Goal: Task Accomplishment & Management: Manage account settings

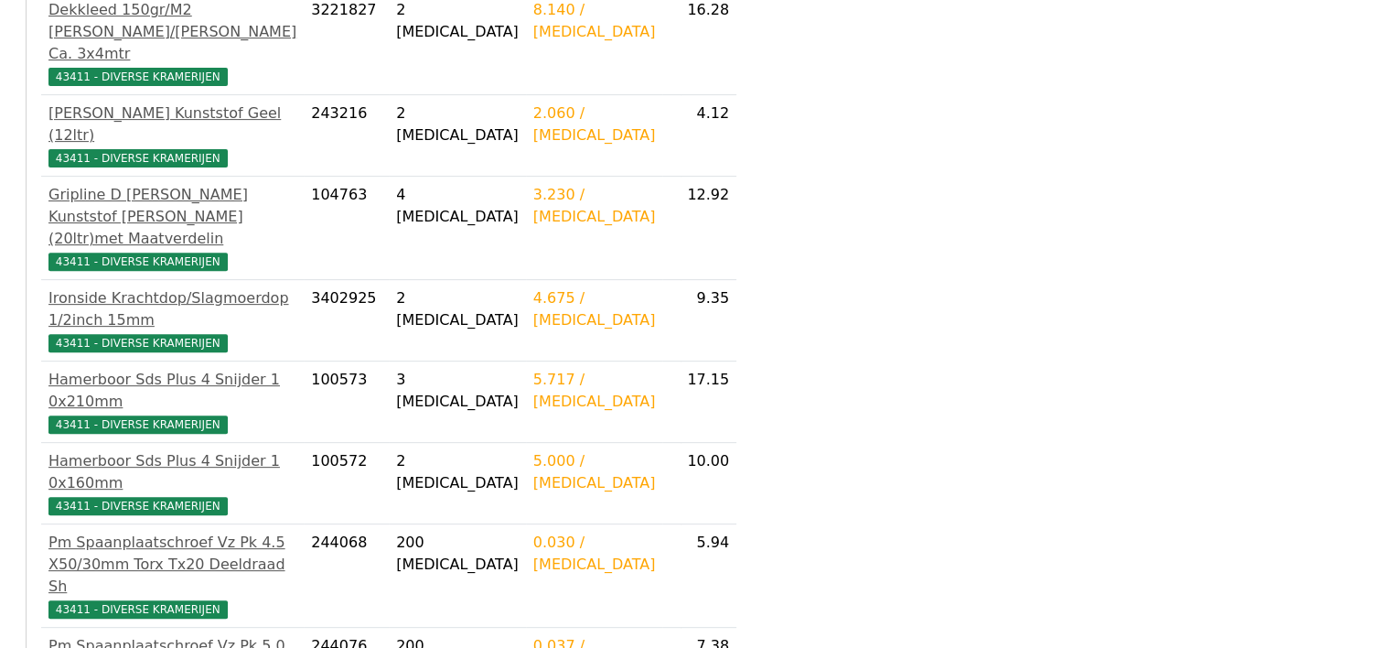
scroll to position [853, 0]
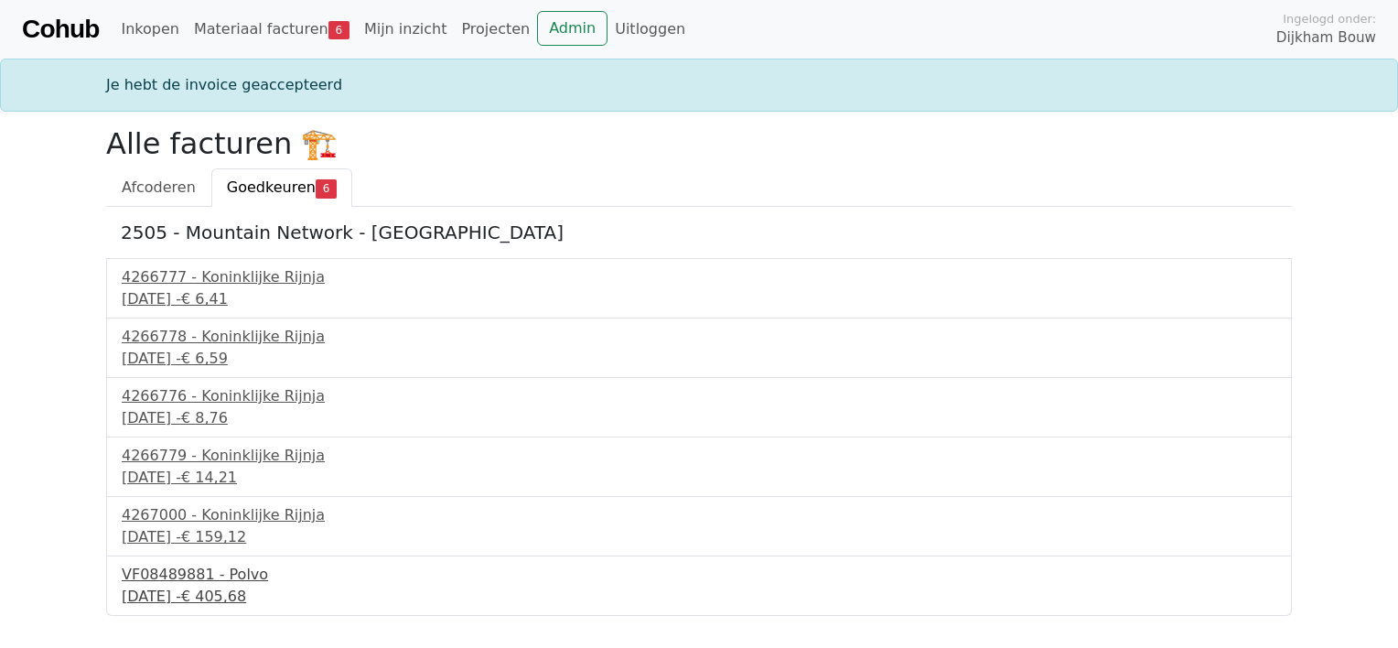
click at [221, 582] on div "VF08489881 - Polvo" at bounding box center [699, 575] width 1155 height 22
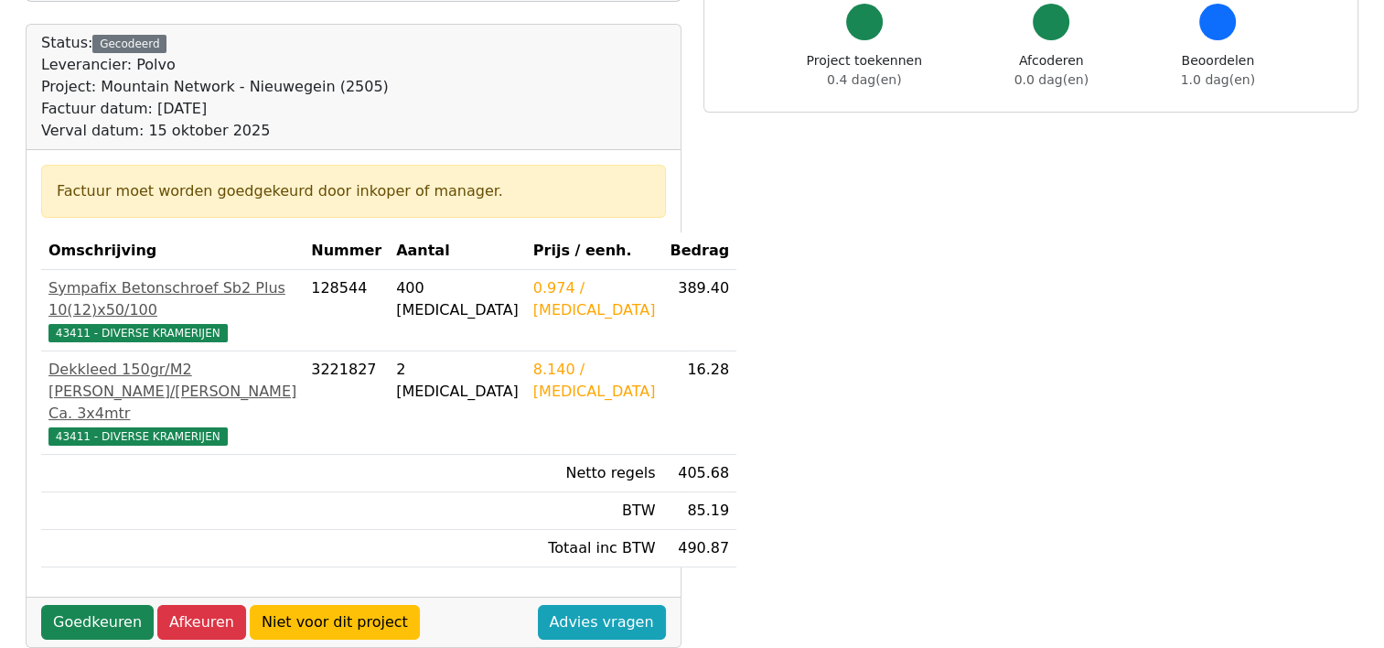
scroll to position [168, 0]
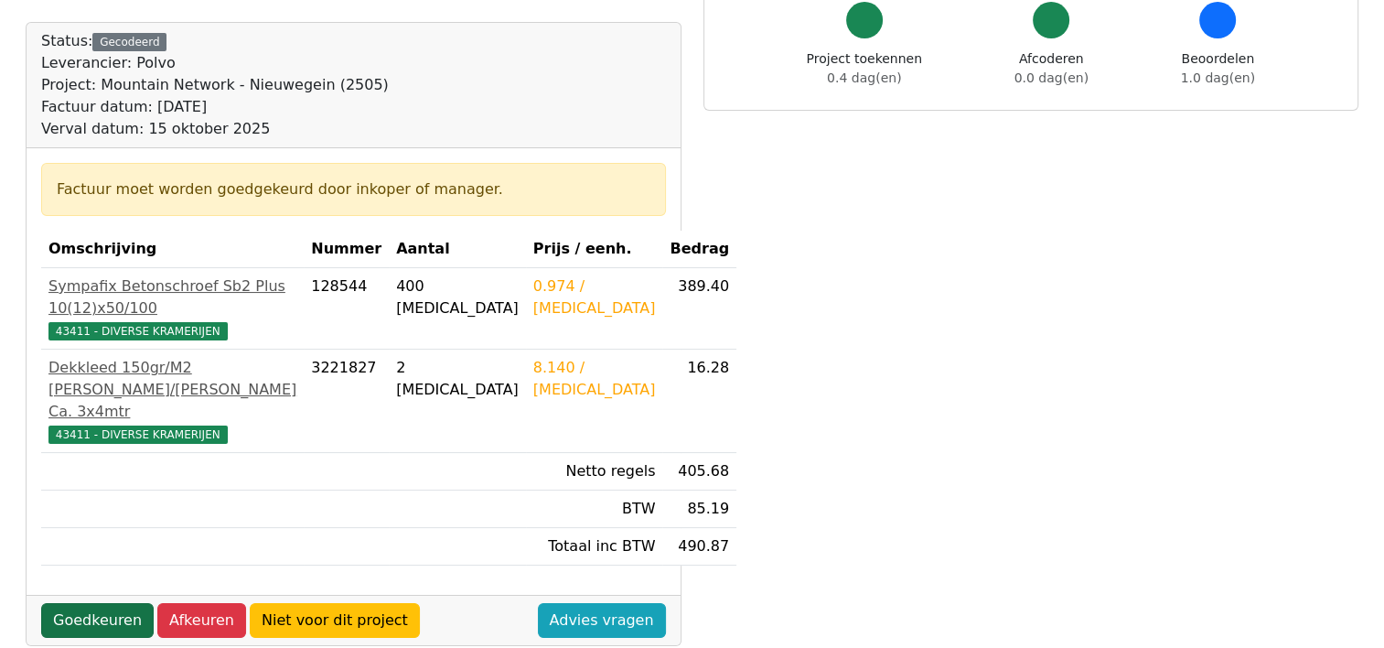
click at [109, 603] on link "Goedkeuren" at bounding box center [97, 620] width 113 height 35
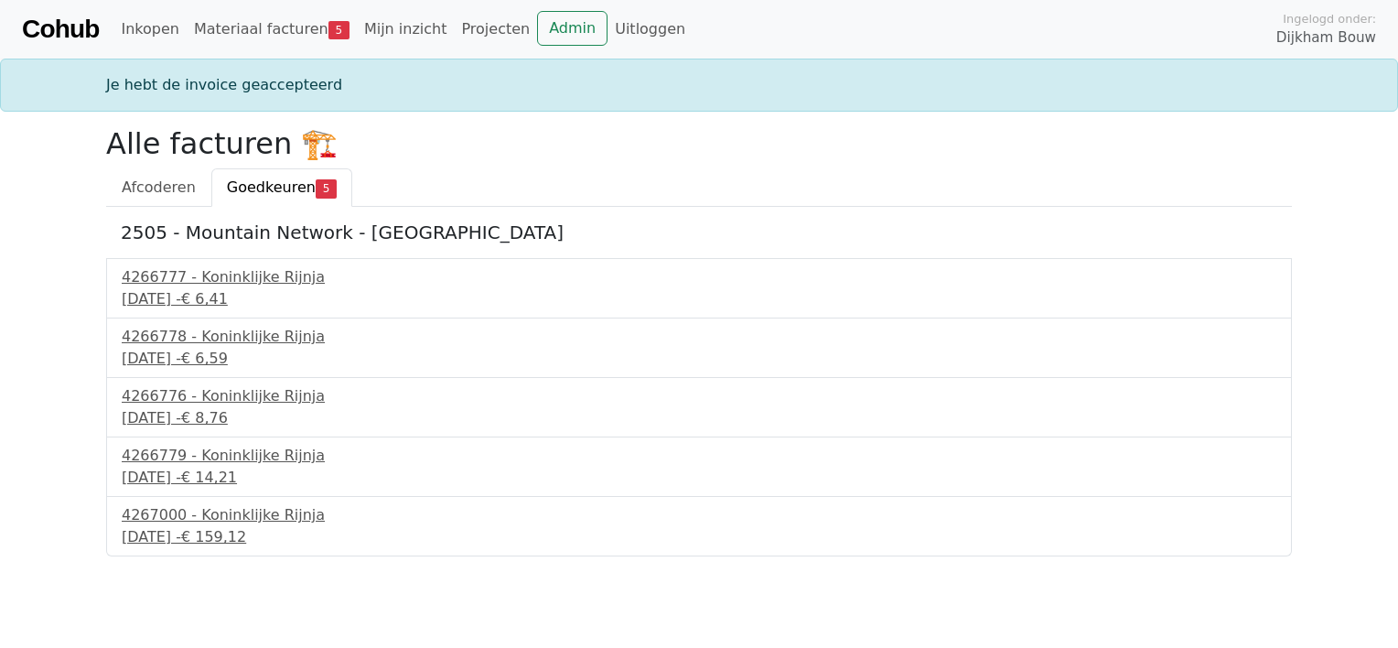
click at [231, 312] on div "4266777 - [GEOGRAPHIC_DATA] [DATE] - € 6,41" at bounding box center [699, 288] width 1186 height 60
click at [224, 299] on div "11 september 2025 - € 6,41" at bounding box center [699, 299] width 1155 height 22
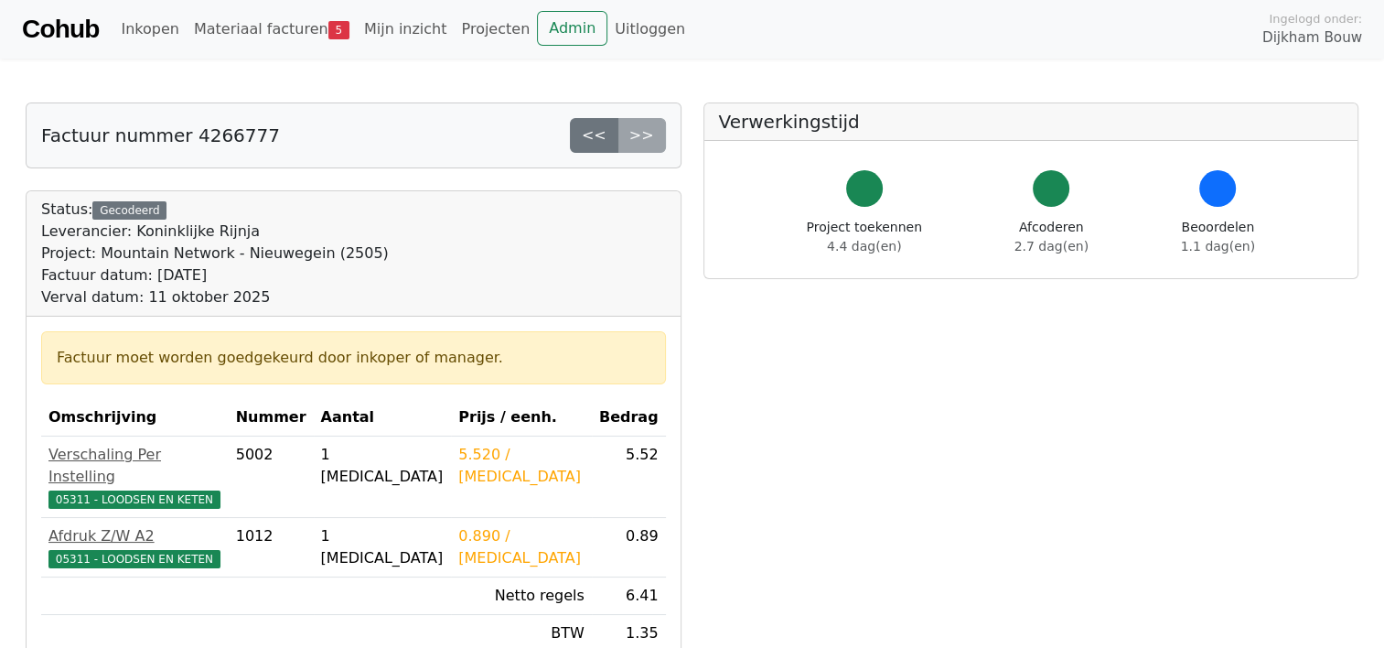
scroll to position [236, 0]
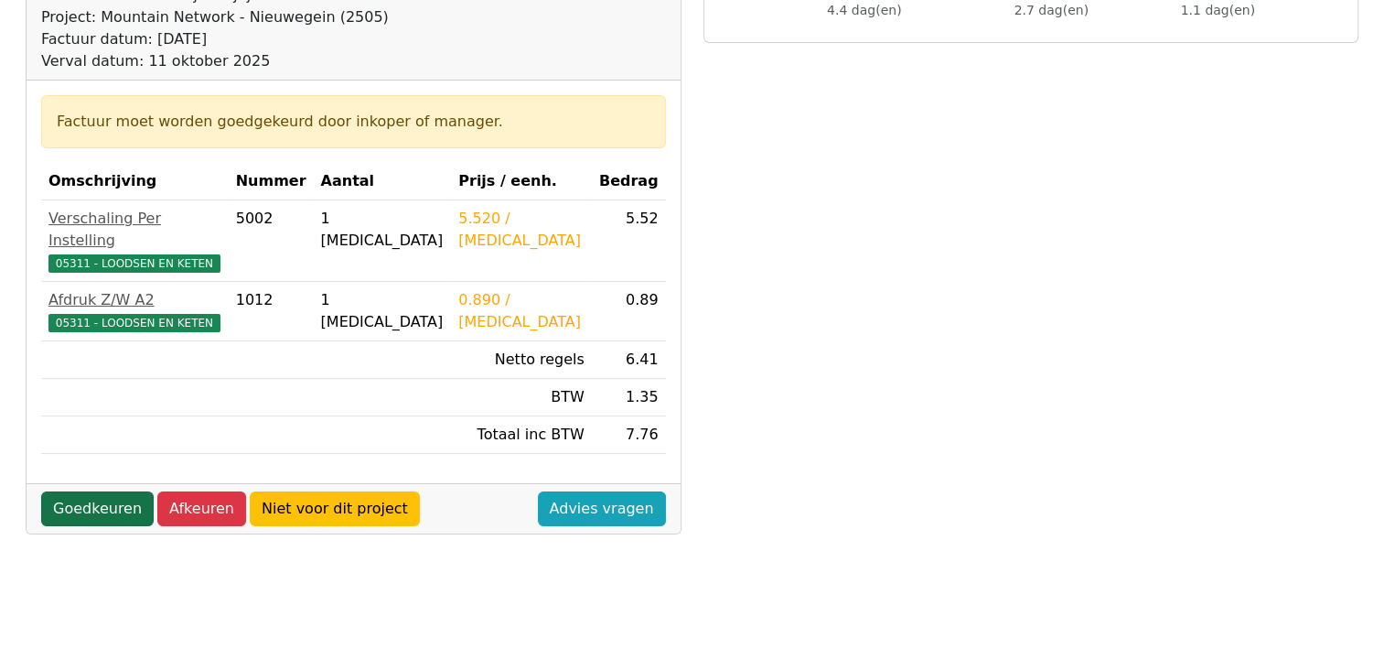
click at [81, 491] on link "Goedkeuren" at bounding box center [97, 508] width 113 height 35
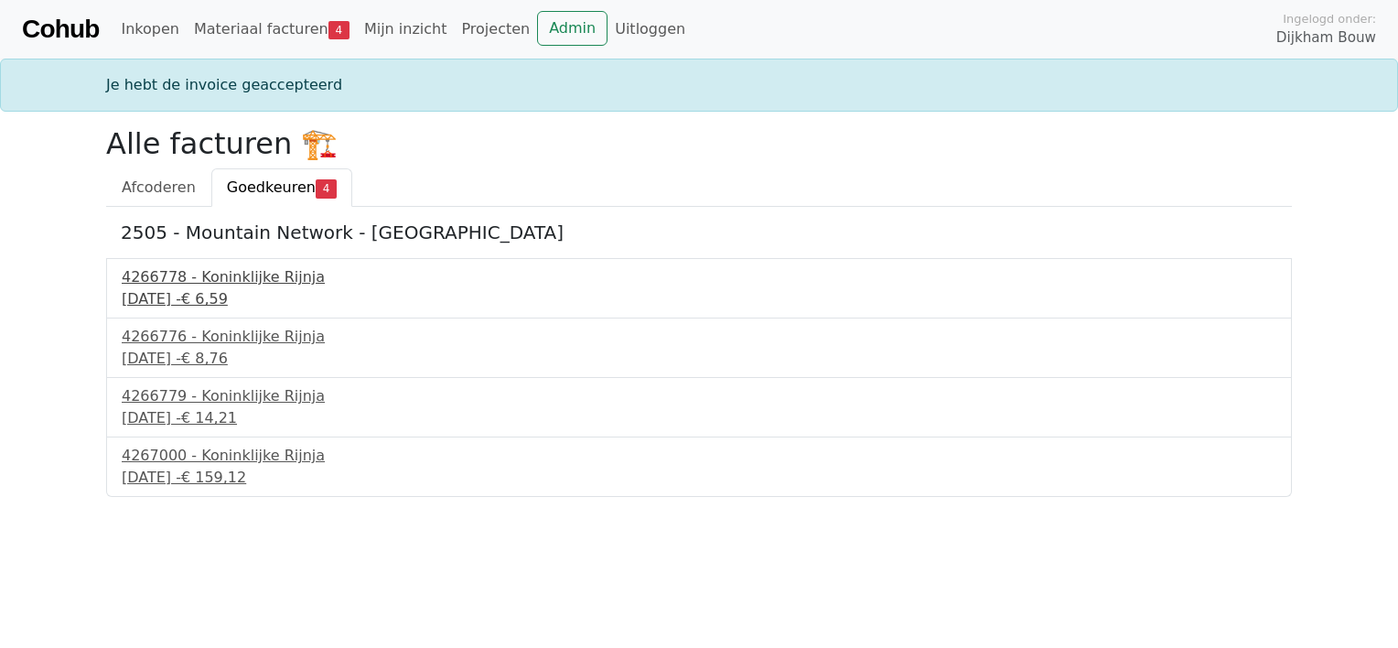
click at [188, 301] on div "11 september 2025 - € 6,59" at bounding box center [699, 299] width 1155 height 22
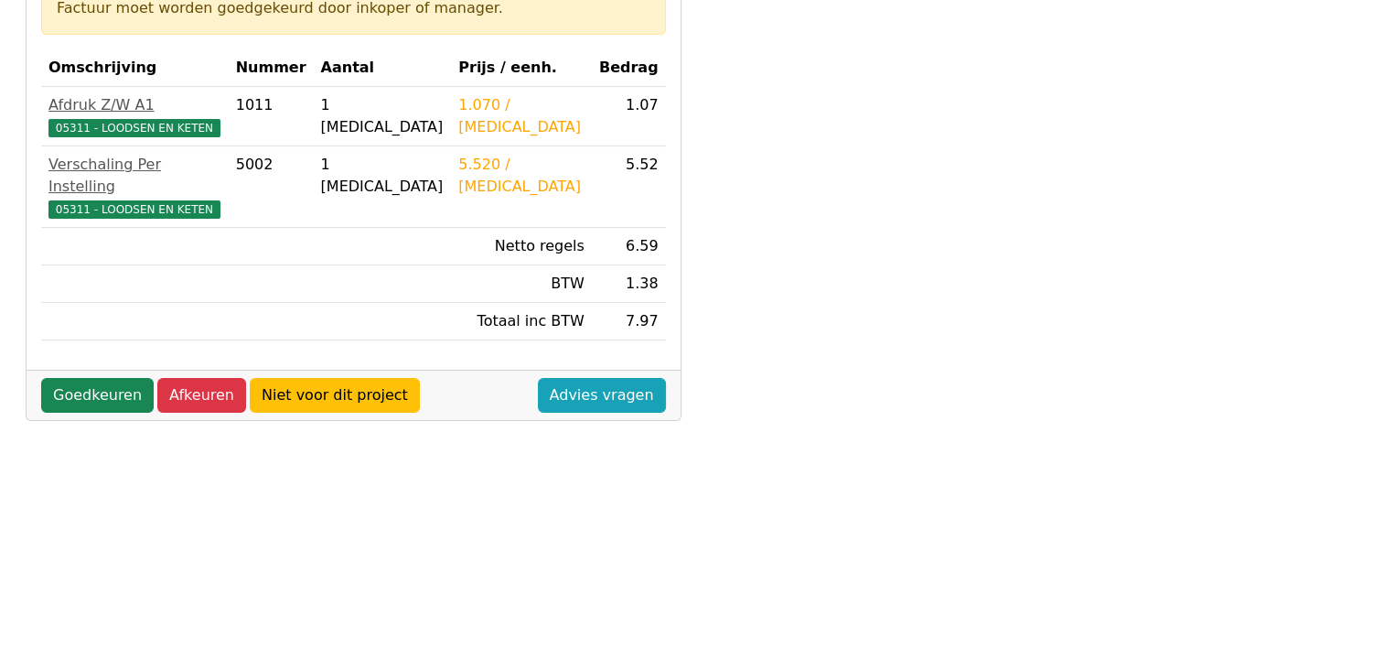
scroll to position [350, 0]
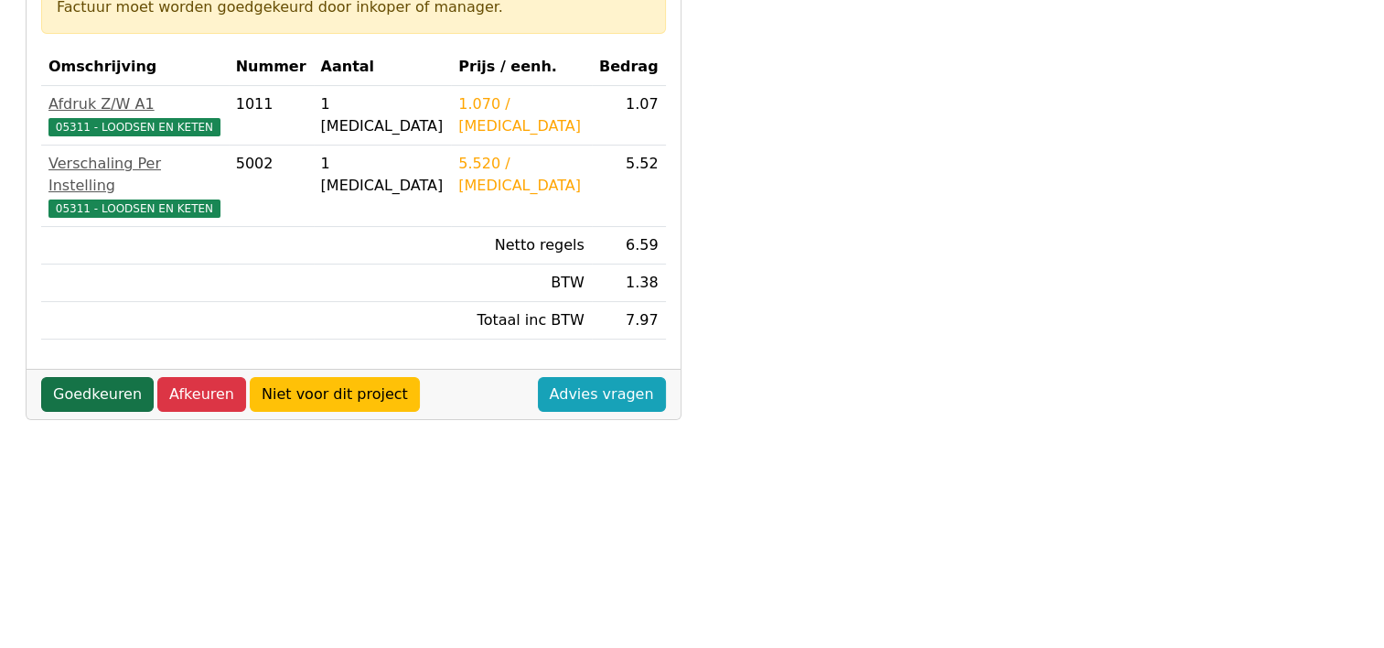
click at [81, 380] on link "Goedkeuren" at bounding box center [97, 394] width 113 height 35
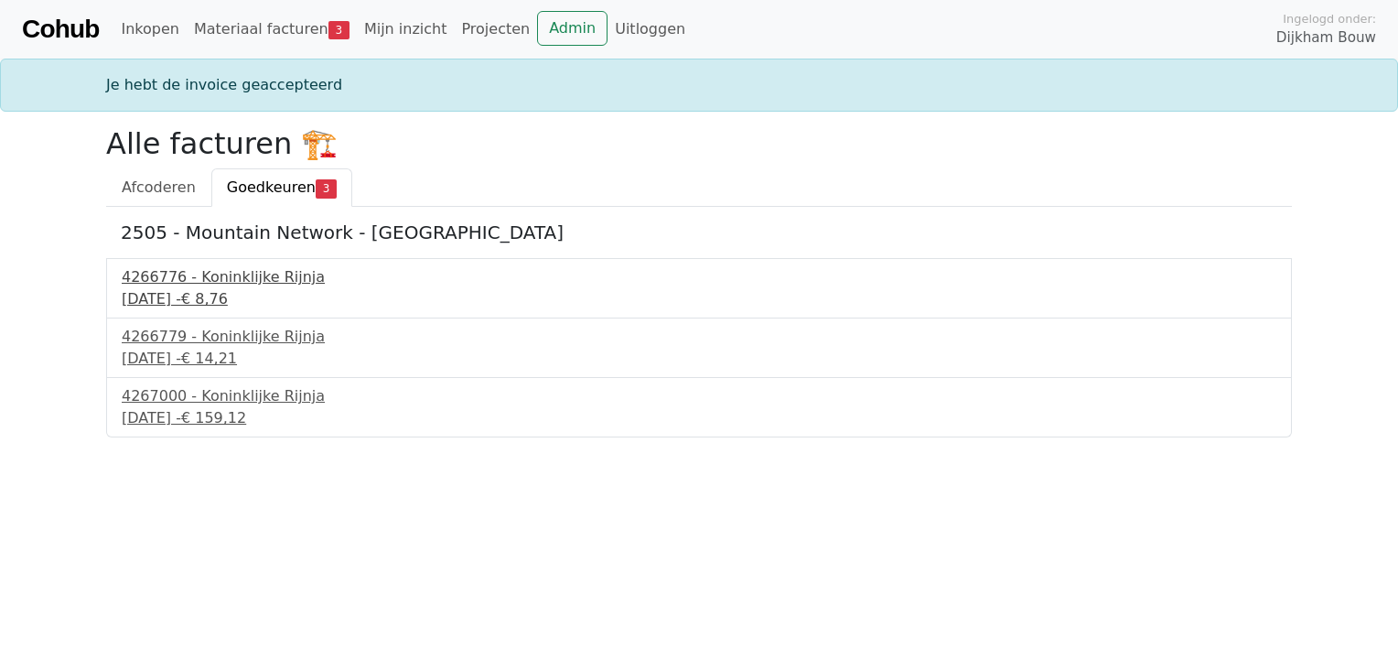
click at [195, 301] on div "11 september 2025 - € 8,76" at bounding box center [699, 299] width 1155 height 22
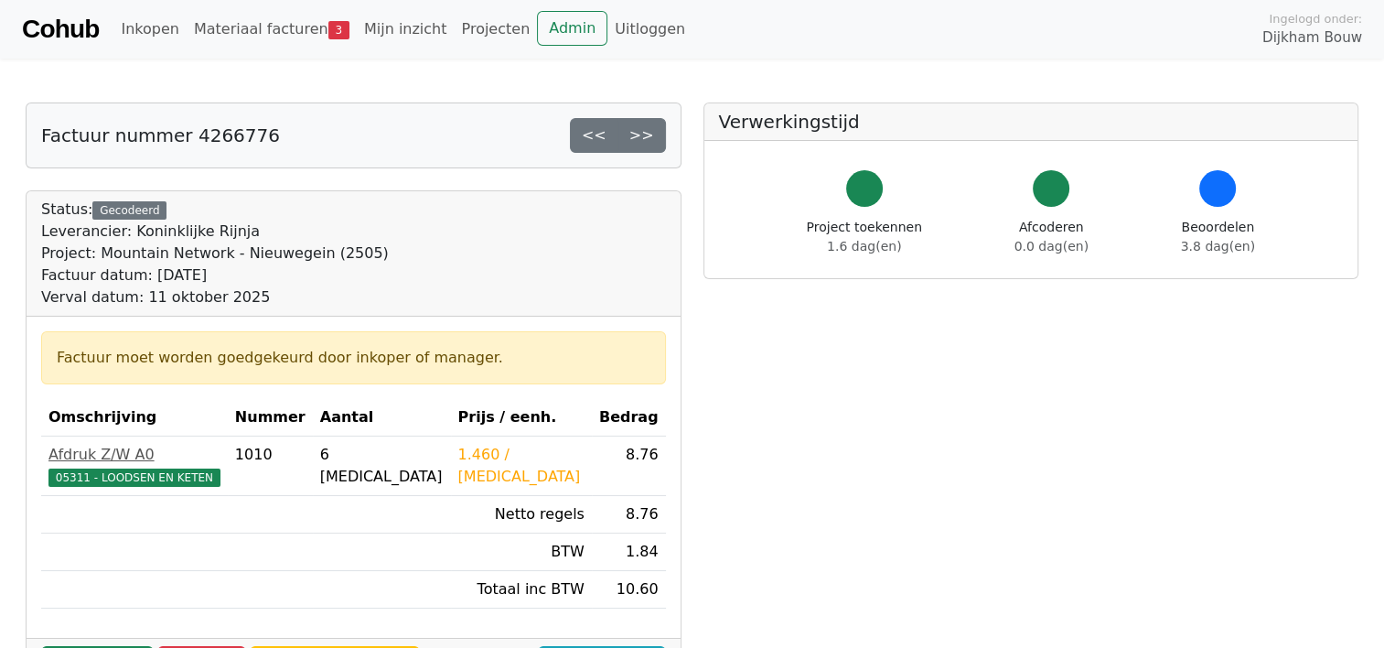
scroll to position [313, 0]
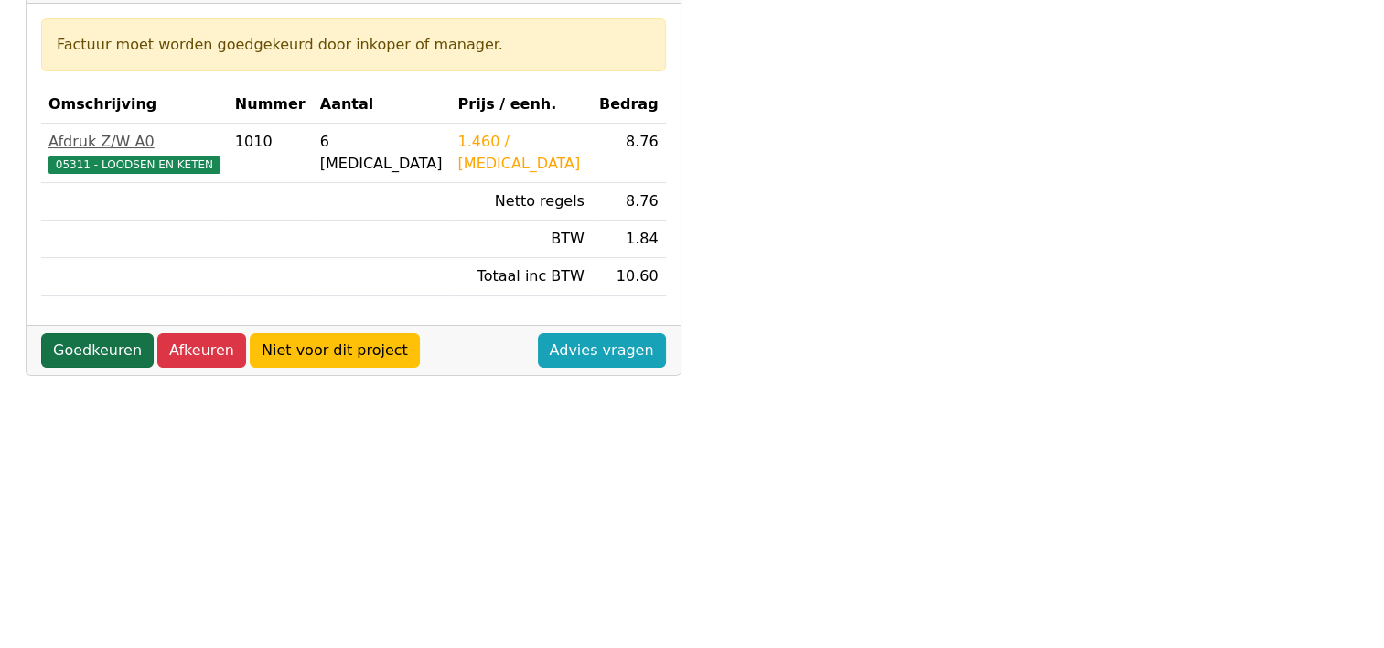
click at [113, 344] on link "Goedkeuren" at bounding box center [97, 350] width 113 height 35
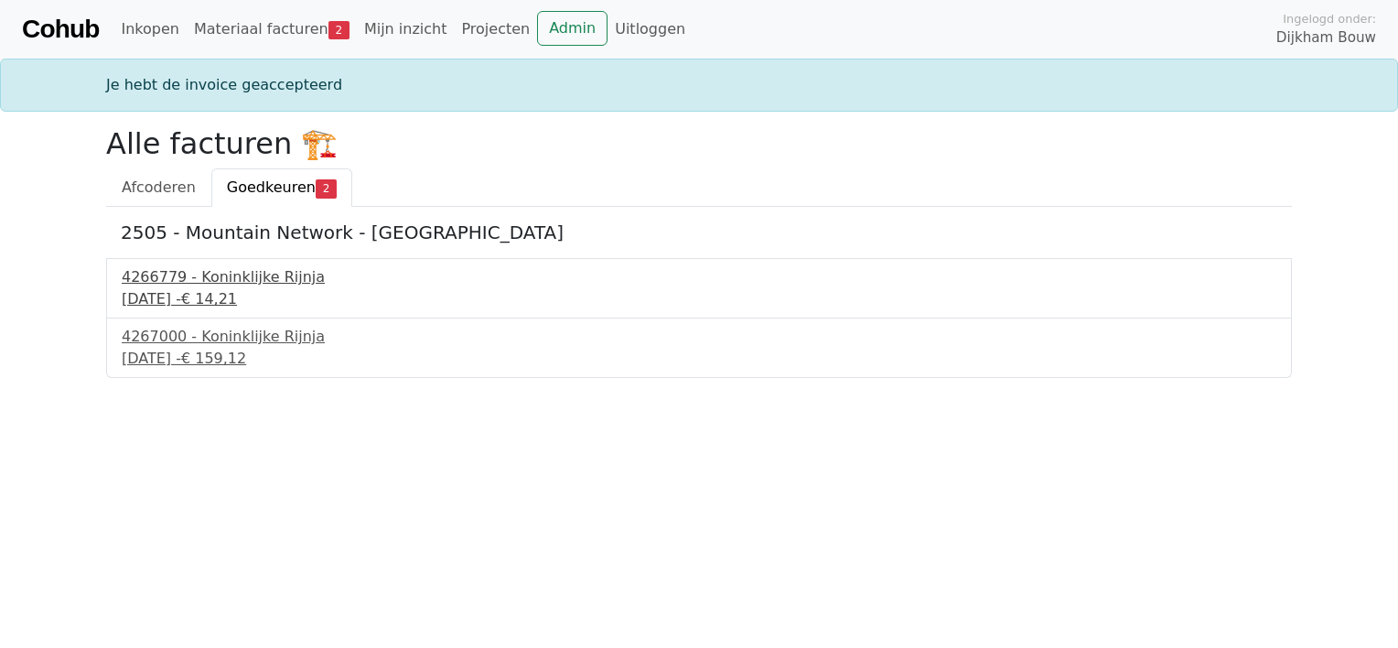
click at [199, 300] on div "[DATE] - € 14,21" at bounding box center [699, 299] width 1155 height 22
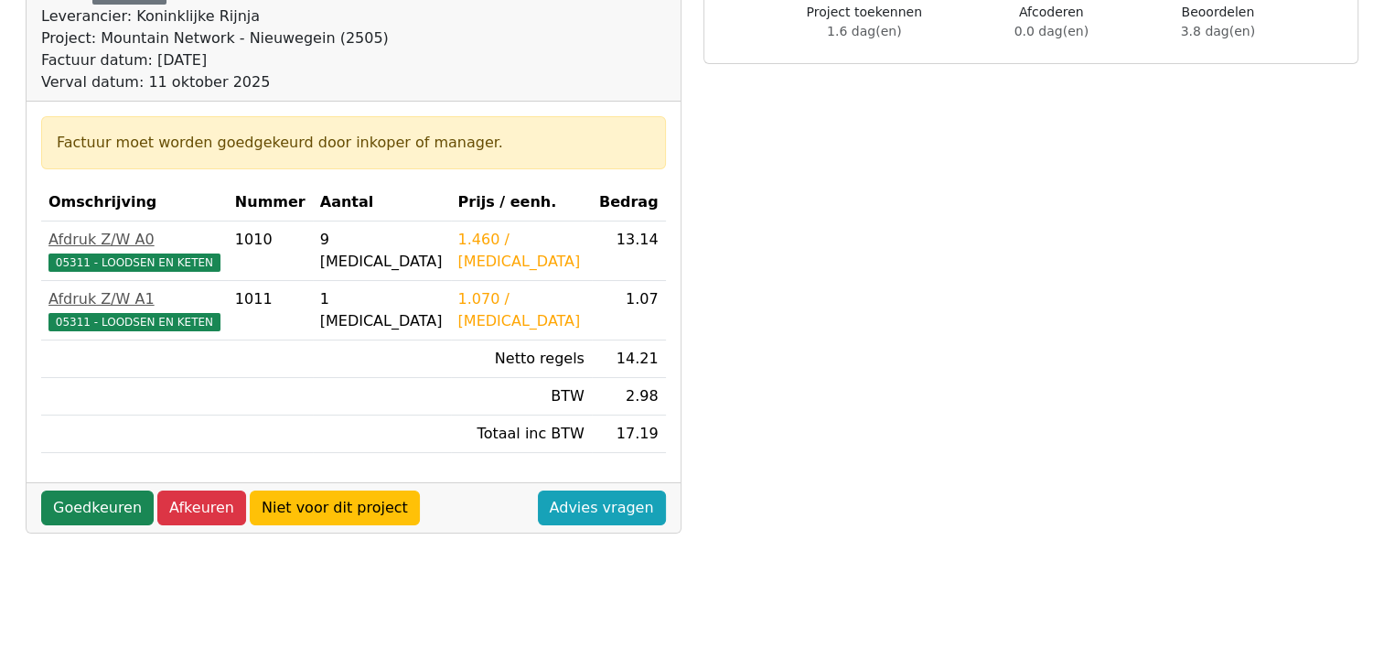
scroll to position [164, 0]
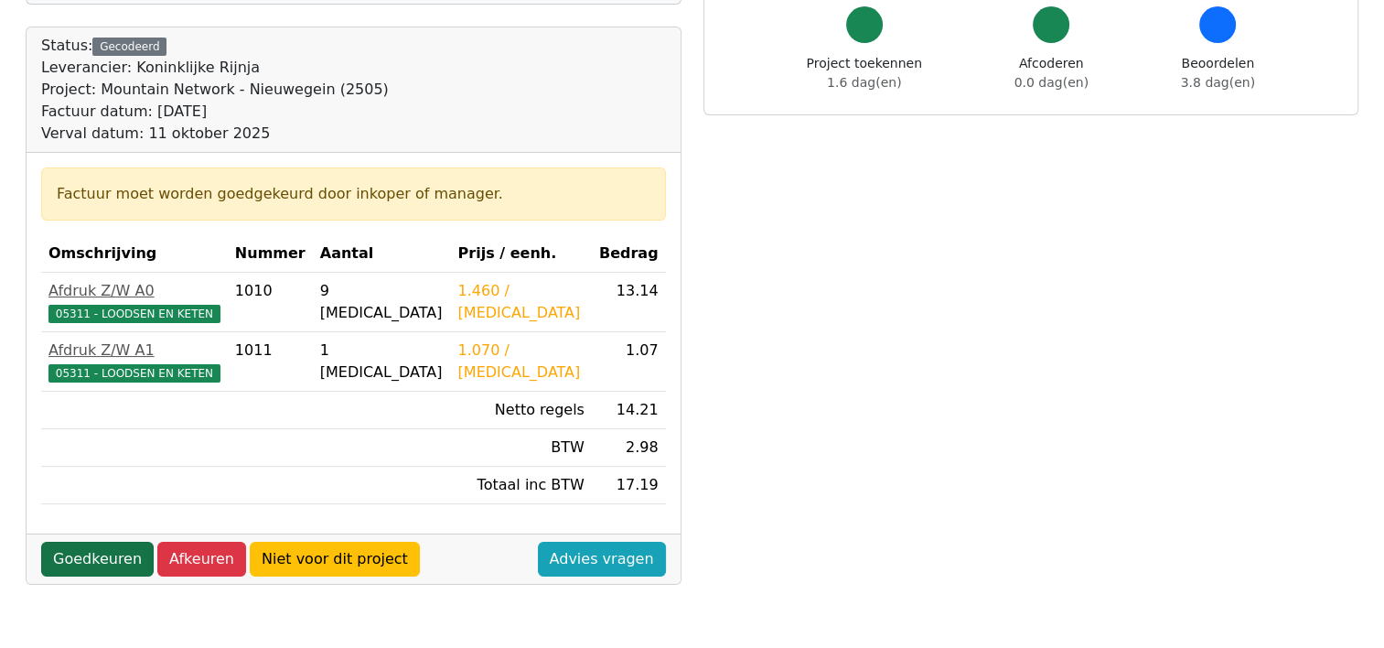
click at [77, 555] on link "Goedkeuren" at bounding box center [97, 559] width 113 height 35
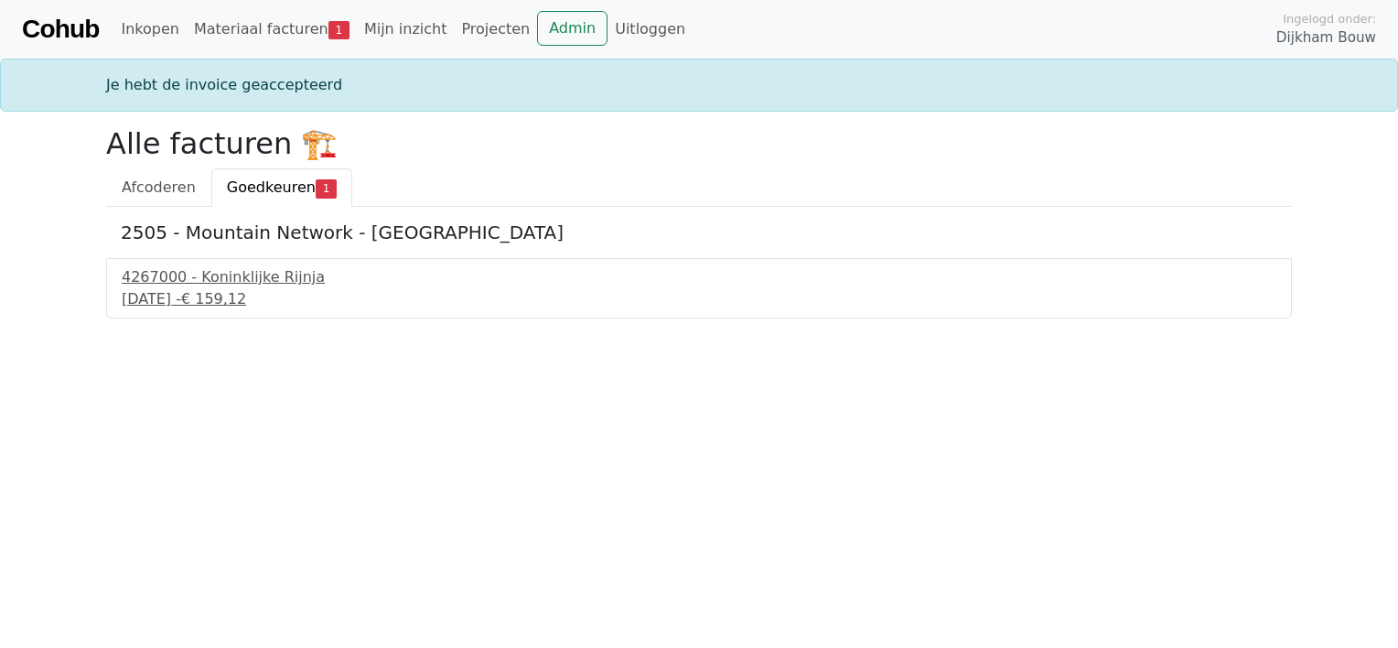
click at [208, 309] on div "4267000 - Koninklijke Rijnja [DATE] - € 159,12" at bounding box center [699, 288] width 1186 height 60
click at [201, 301] on div "12 september 2025 - € 159,12" at bounding box center [699, 299] width 1155 height 22
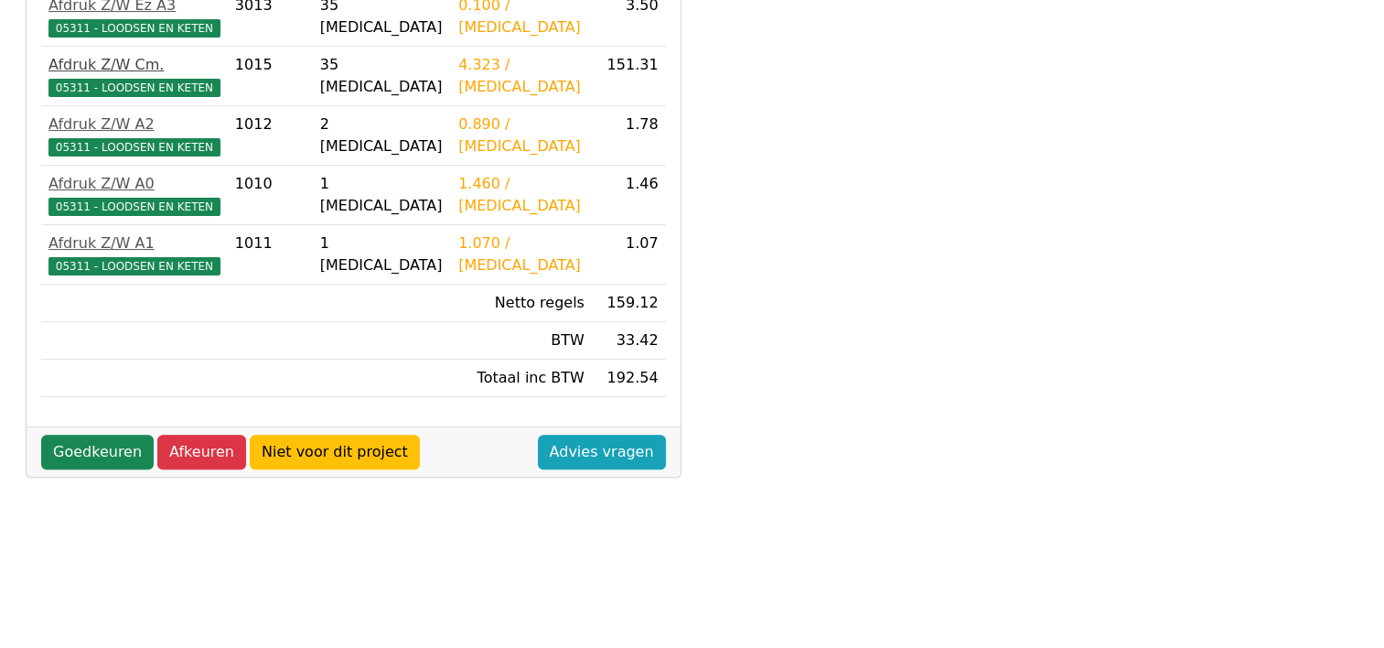
scroll to position [450, 0]
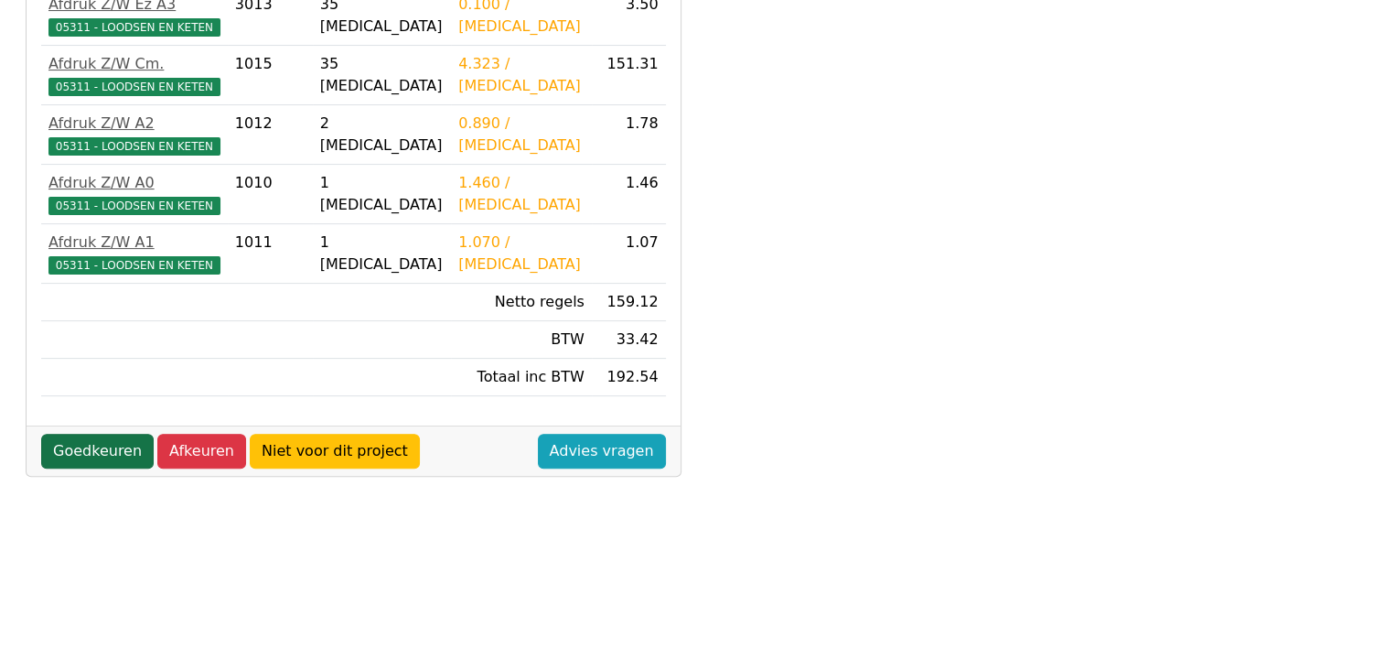
click at [91, 458] on link "Goedkeuren" at bounding box center [97, 451] width 113 height 35
